Goal: Information Seeking & Learning: Learn about a topic

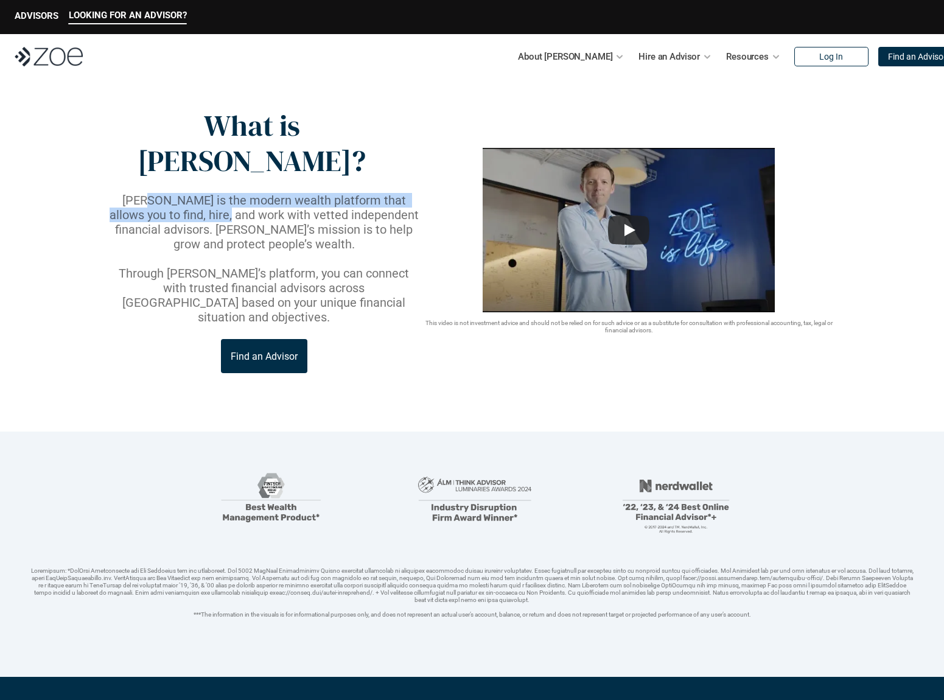
drag, startPoint x: 131, startPoint y: 172, endPoint x: 190, endPoint y: 181, distance: 59.8
click at [190, 193] on p "[PERSON_NAME] is the modern wealth platform that allows you to find, hire, and …" at bounding box center [264, 222] width 314 height 58
drag, startPoint x: 190, startPoint y: 181, endPoint x: 170, endPoint y: 181, distance: 19.5
click at [191, 193] on p "[PERSON_NAME] is the modern wealth platform that allows you to find, hire, and …" at bounding box center [264, 222] width 314 height 58
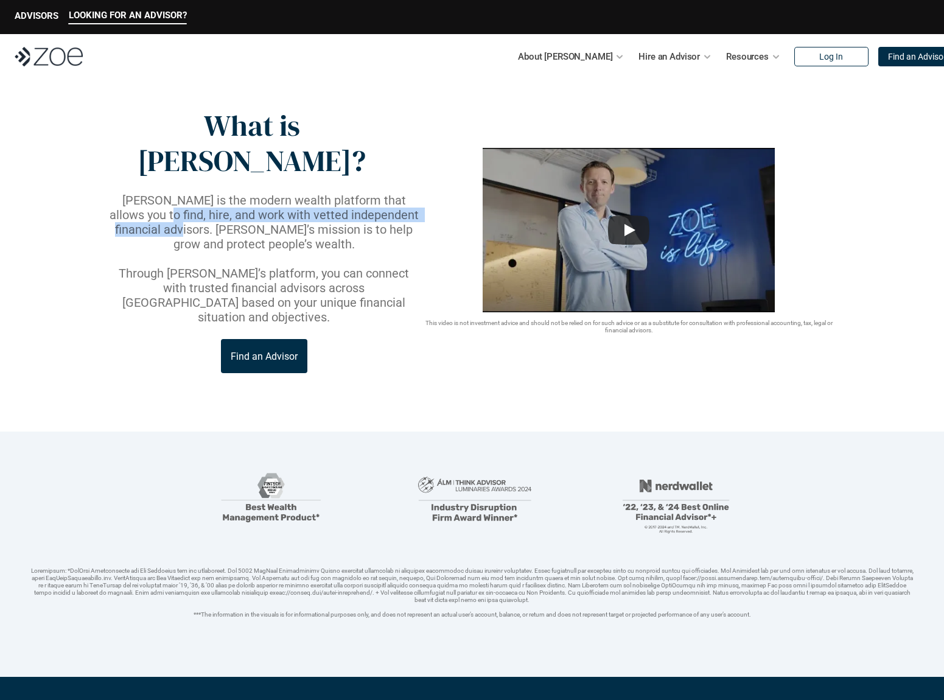
drag, startPoint x: 121, startPoint y: 180, endPoint x: 126, endPoint y: 195, distance: 16.0
click at [126, 195] on p "[PERSON_NAME] is the modern wealth platform that allows you to find, hire, and …" at bounding box center [264, 222] width 314 height 58
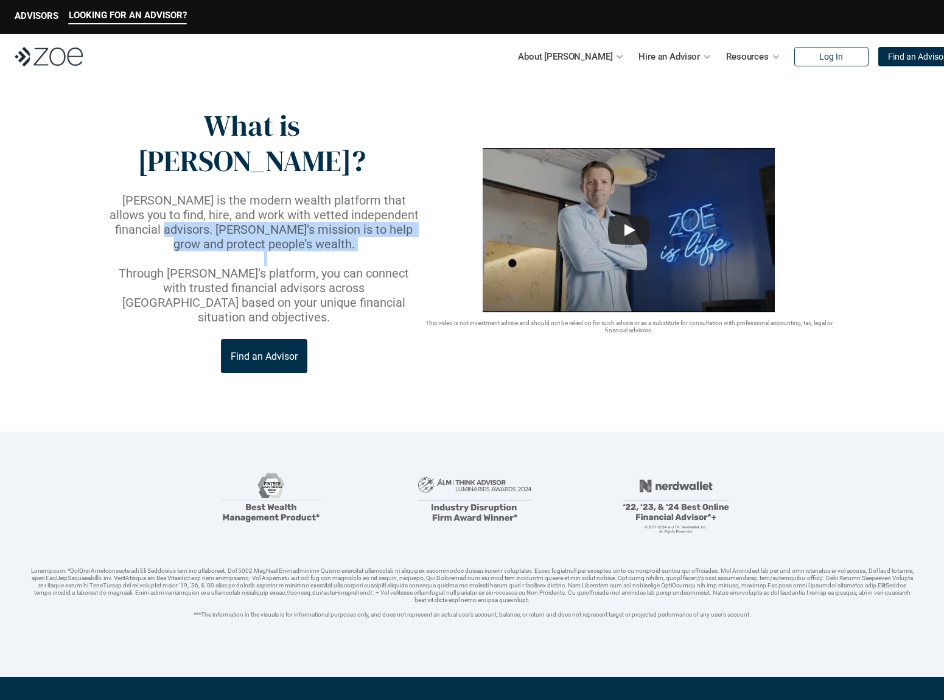
drag, startPoint x: 93, startPoint y: 195, endPoint x: 289, endPoint y: 205, distance: 195.7
click at [289, 205] on header "What is [PERSON_NAME]? [PERSON_NAME] is the modern wealth platform that allows …" at bounding box center [472, 255] width 944 height 353
drag, startPoint x: 289, startPoint y: 205, endPoint x: 175, endPoint y: 208, distance: 113.9
click at [289, 251] on p at bounding box center [264, 258] width 314 height 15
drag, startPoint x: 267, startPoint y: 205, endPoint x: 335, endPoint y: 218, distance: 69.4
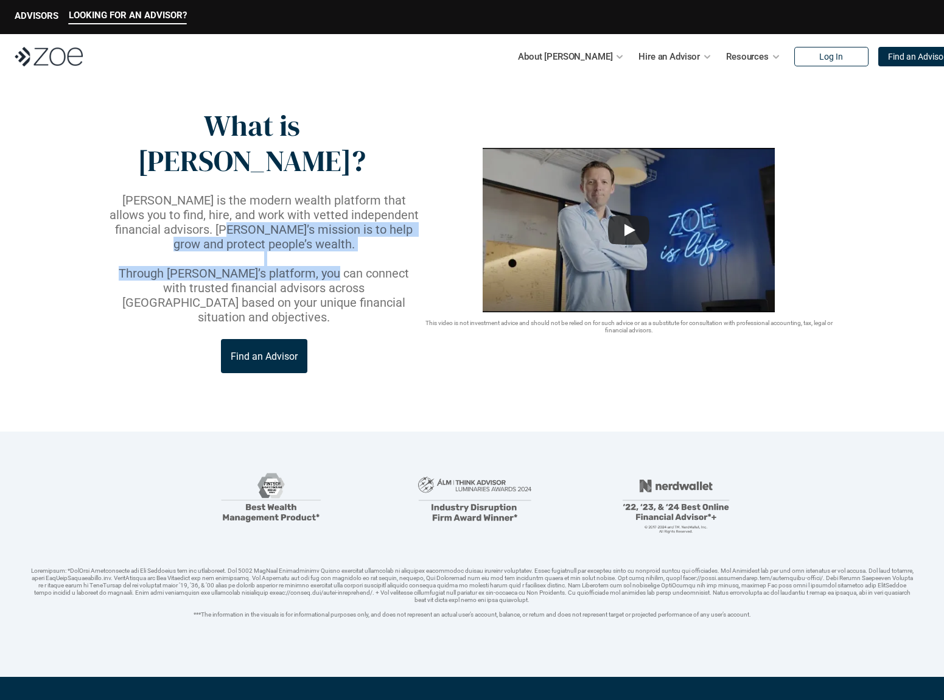
click at [335, 218] on div "[PERSON_NAME] is the modern wealth platform that allows you to find, hire, and …" at bounding box center [264, 259] width 314 height 132
click at [337, 266] on p "Through [PERSON_NAME]’s platform, you can connect with trusted financial adviso…" at bounding box center [264, 295] width 314 height 58
